Goal: Transaction & Acquisition: Purchase product/service

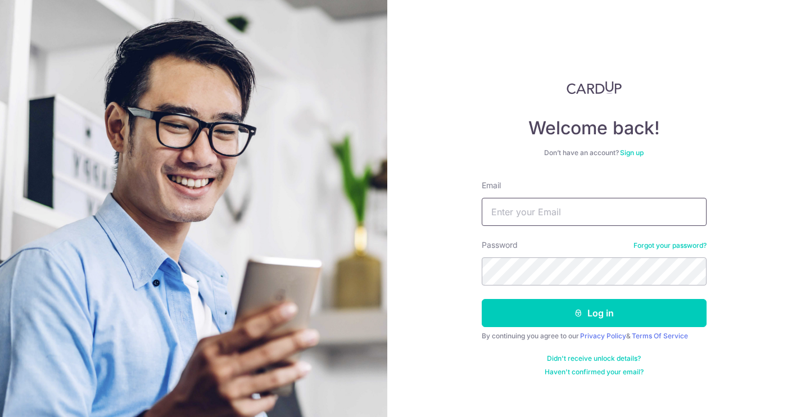
type input "riandy.tanri@gmail.com"
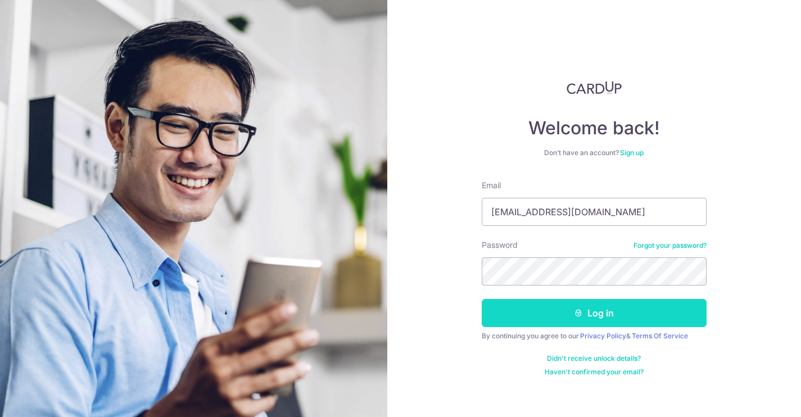
click at [586, 323] on button "Log in" at bounding box center [594, 313] width 225 height 28
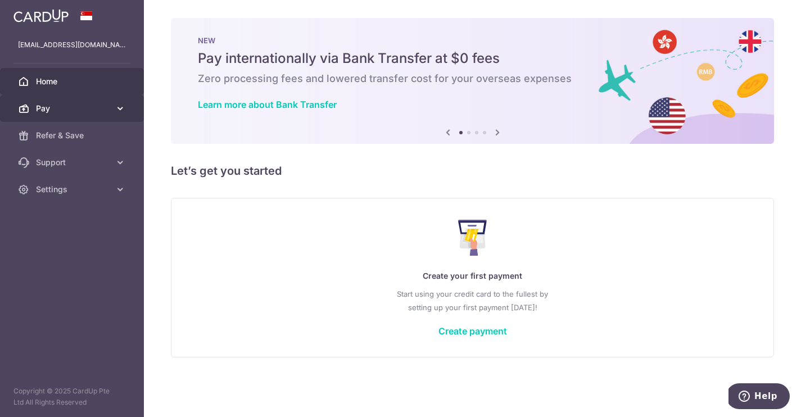
click at [122, 106] on icon at bounding box center [120, 108] width 11 height 11
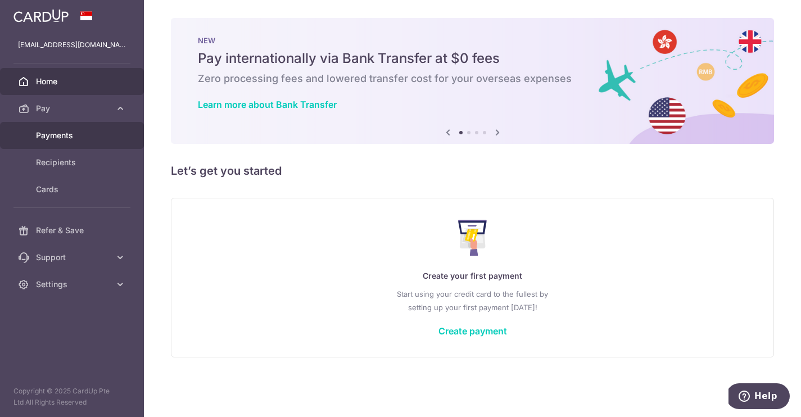
click at [55, 134] on span "Payments" at bounding box center [73, 135] width 74 height 11
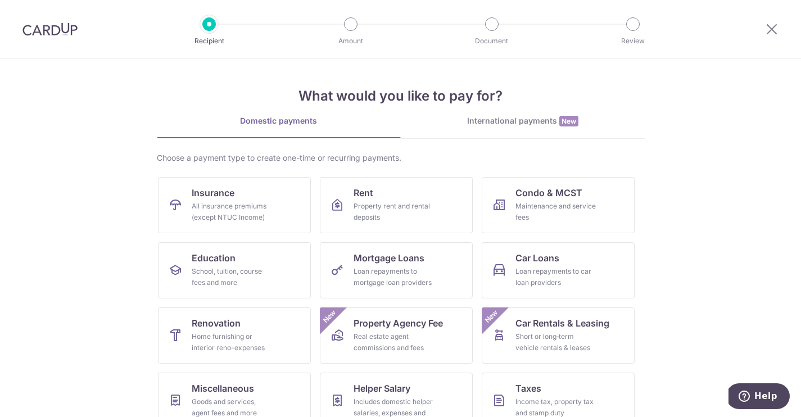
click at [49, 30] on img at bounding box center [49, 28] width 55 height 13
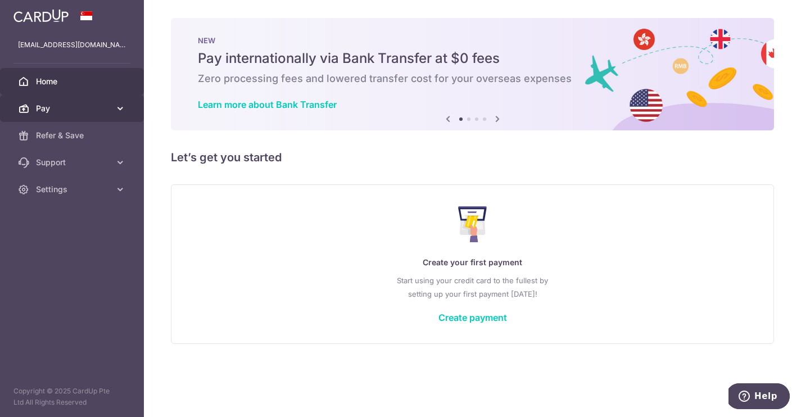
click at [118, 107] on icon at bounding box center [120, 108] width 11 height 11
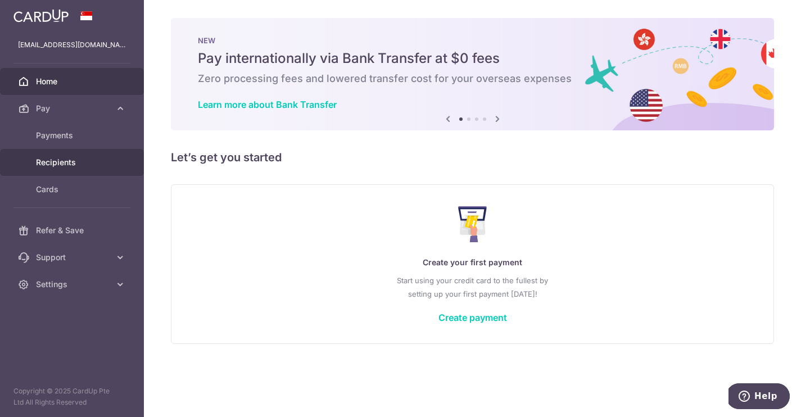
click at [56, 165] on span "Recipients" at bounding box center [73, 162] width 74 height 11
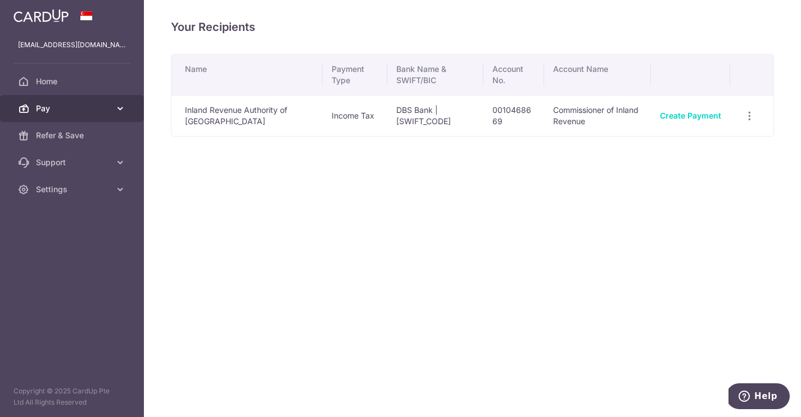
click at [77, 111] on span "Pay" at bounding box center [73, 108] width 74 height 11
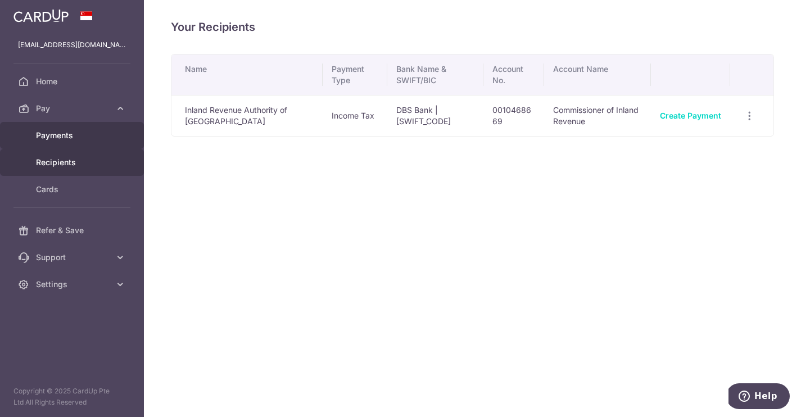
click at [65, 136] on span "Payments" at bounding box center [73, 135] width 74 height 11
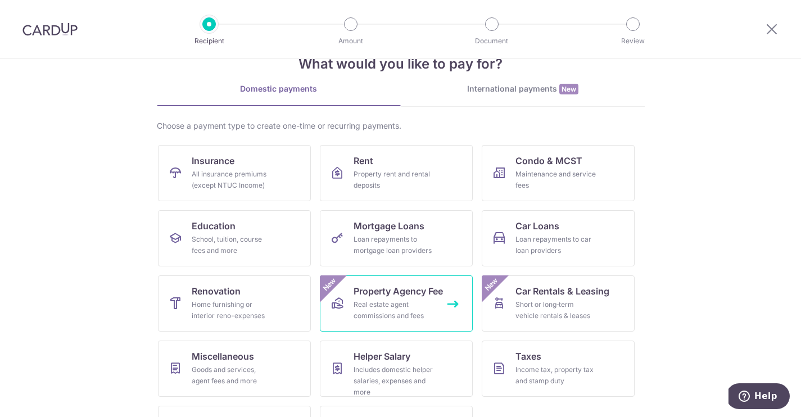
scroll to position [21, 0]
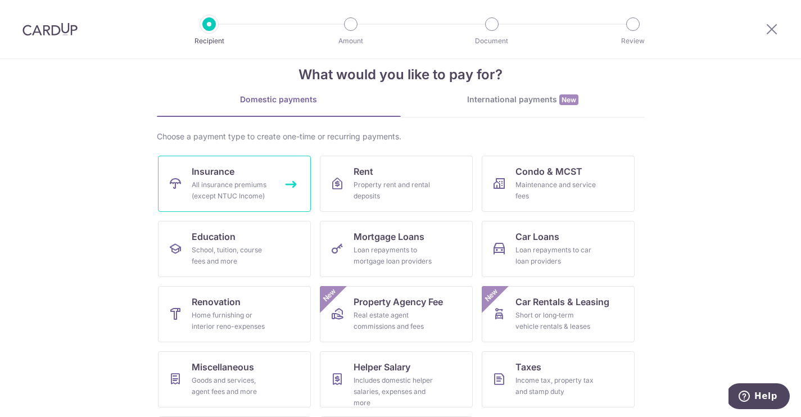
click at [247, 173] on link "Insurance All insurance premiums (except NTUC Income)" at bounding box center [234, 184] width 153 height 56
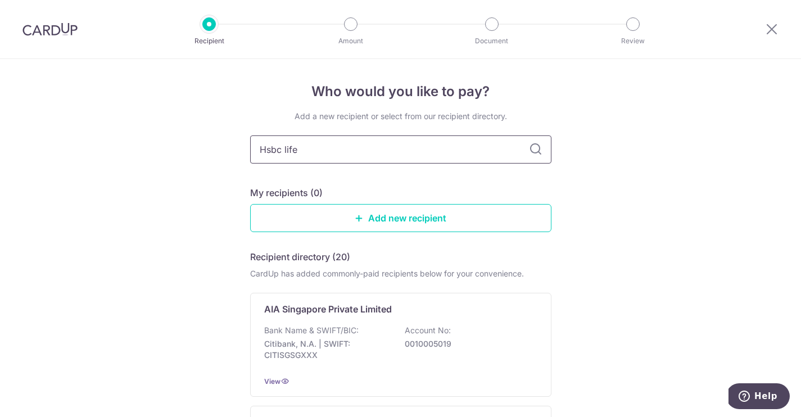
type input "Hsbc life"
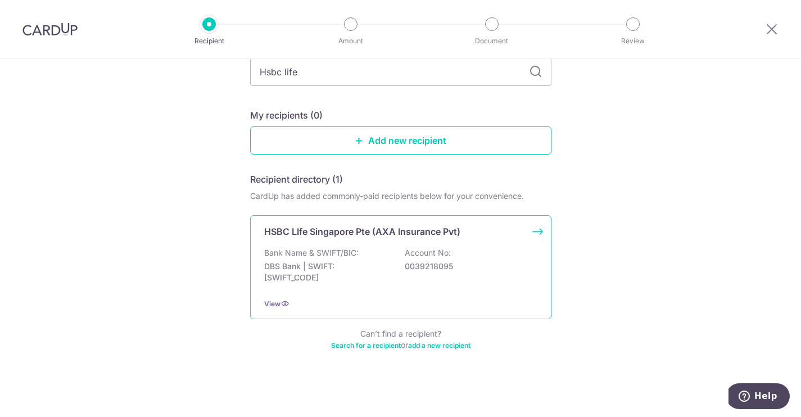
scroll to position [78, 0]
